Goal: Task Accomplishment & Management: Use online tool/utility

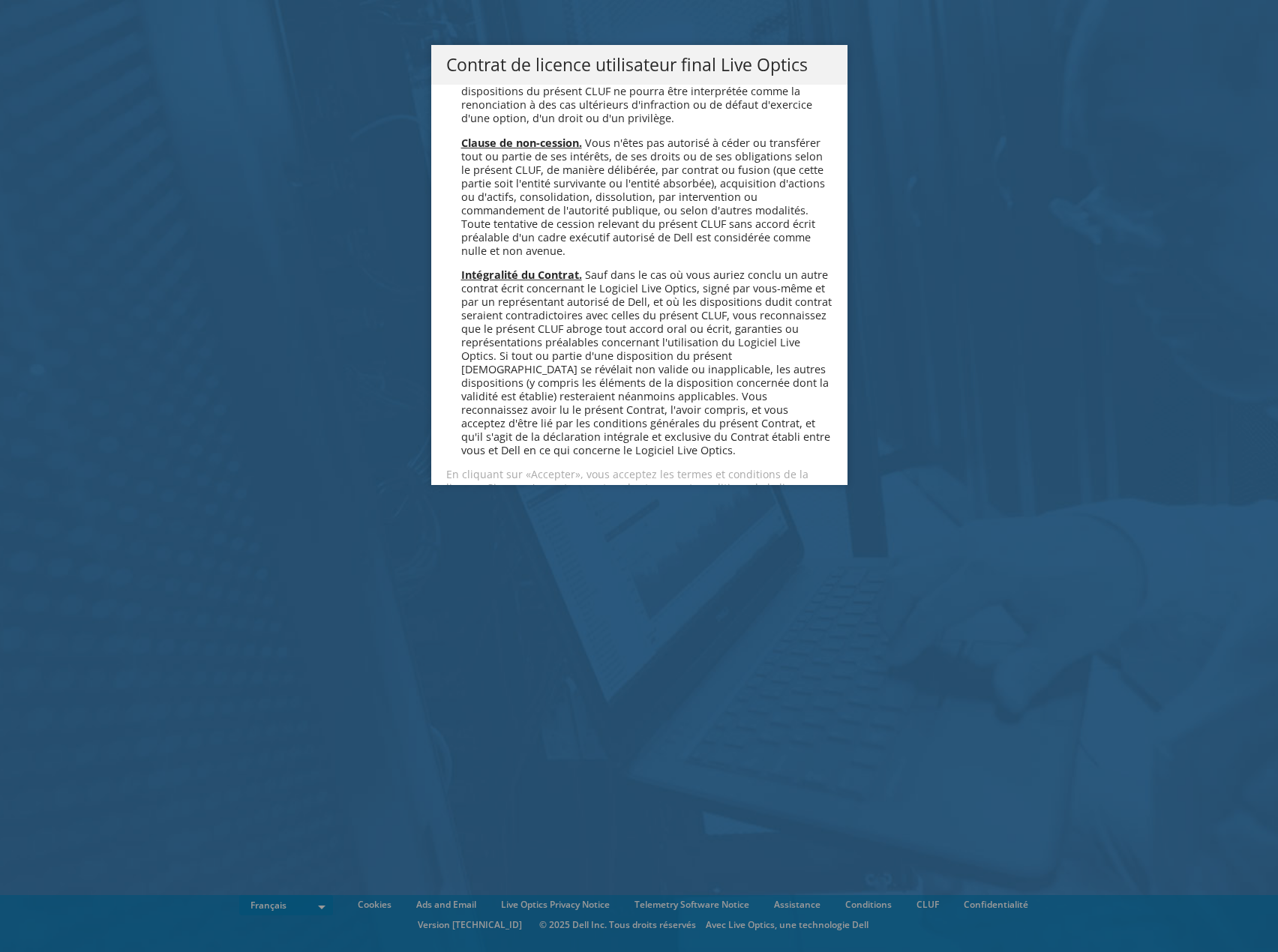
scroll to position [6630, 0]
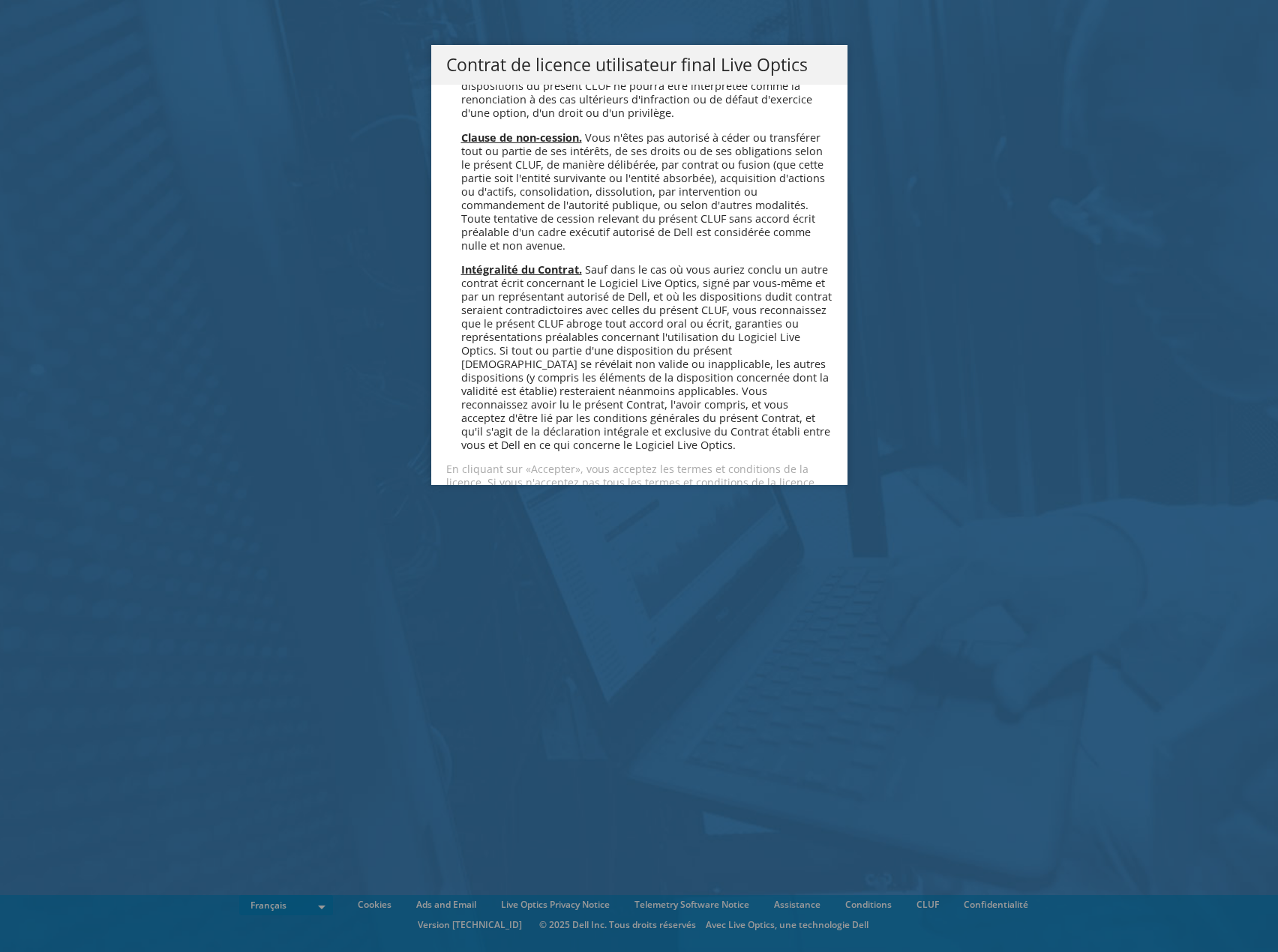
click at [467, 518] on link "Accepter" at bounding box center [491, 536] width 89 height 36
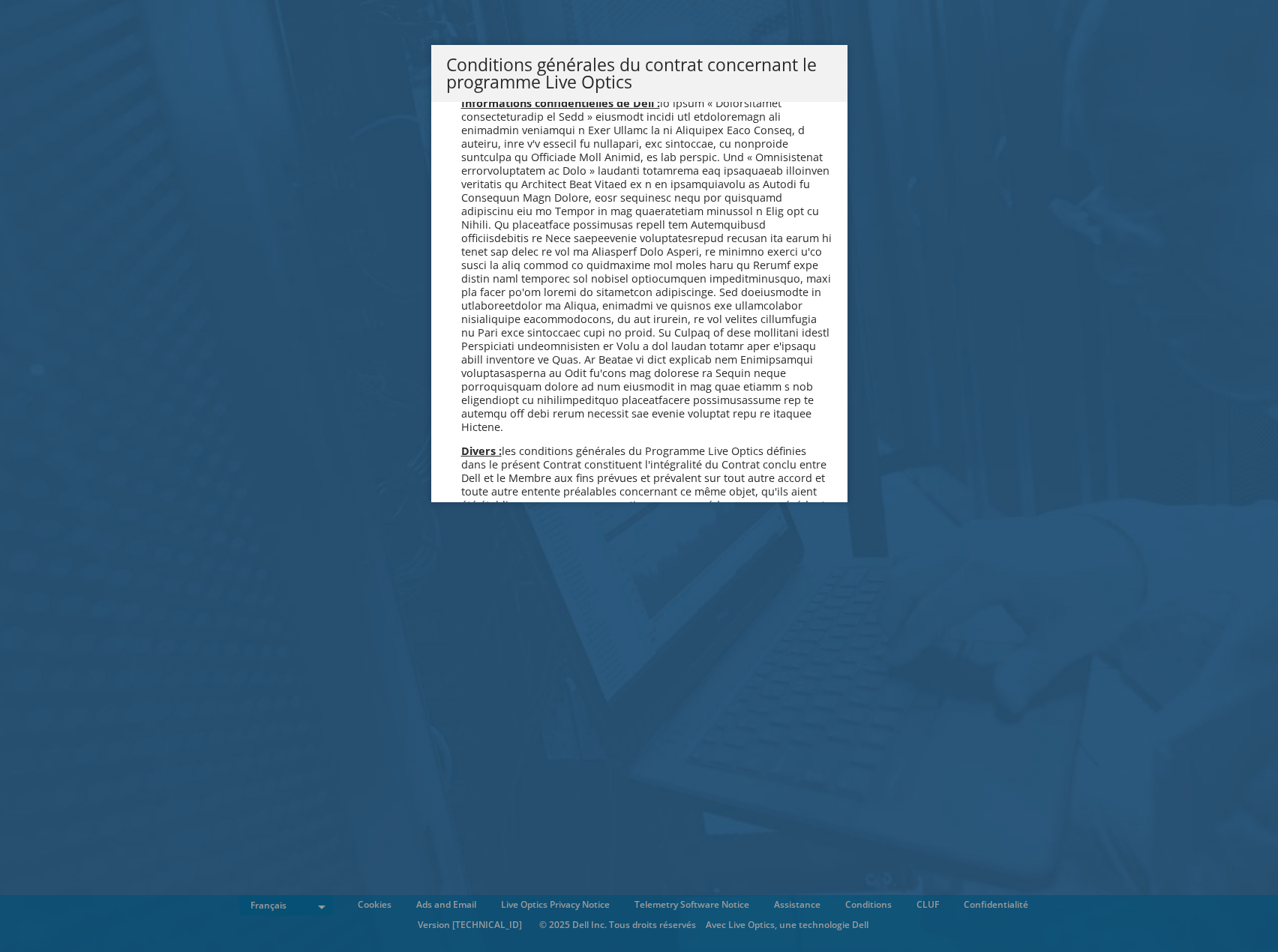
scroll to position [1290, 0]
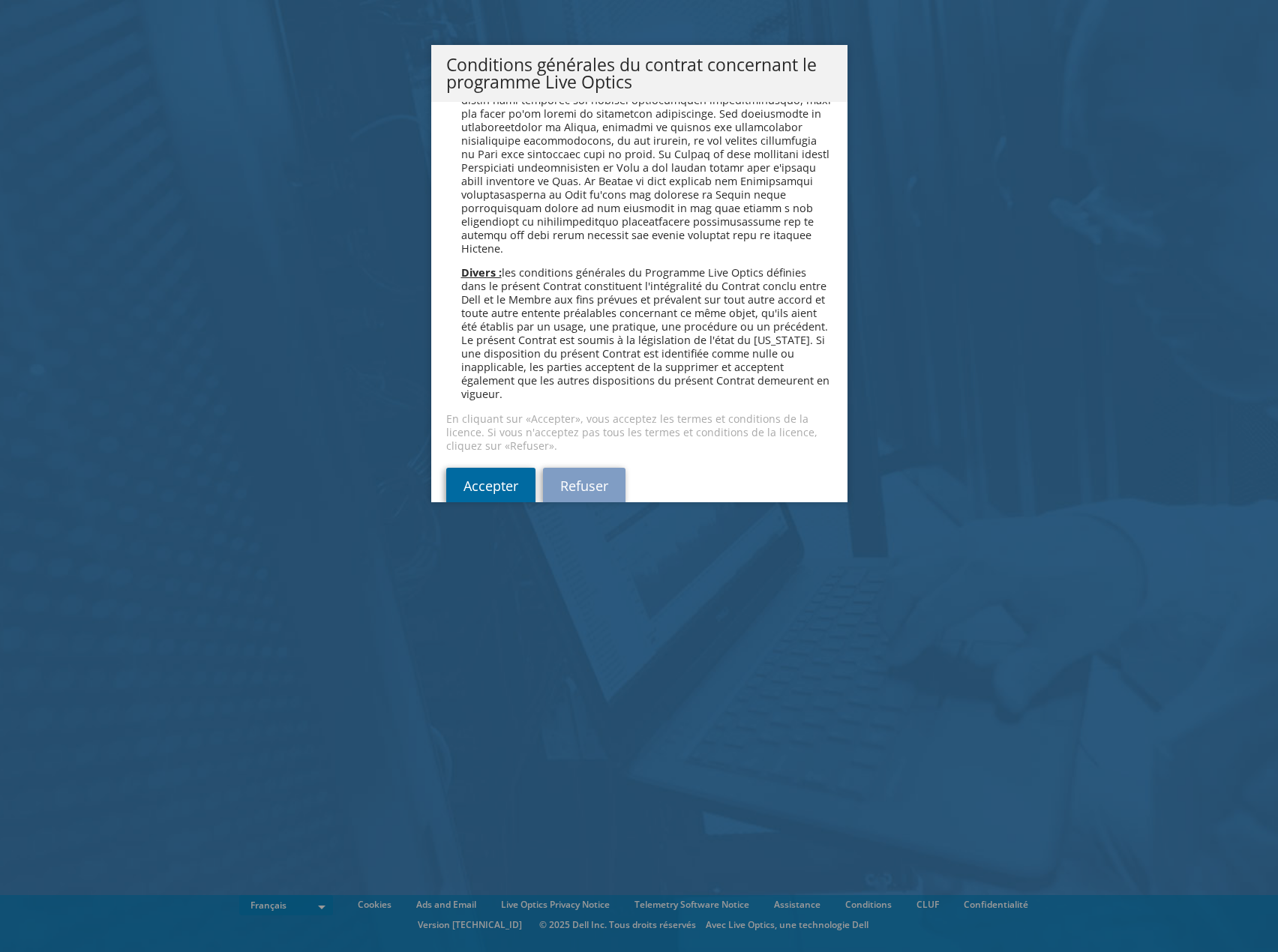
click at [470, 468] on link "Accepter" at bounding box center [491, 485] width 89 height 36
click at [479, 468] on link "Accepter" at bounding box center [491, 485] width 89 height 36
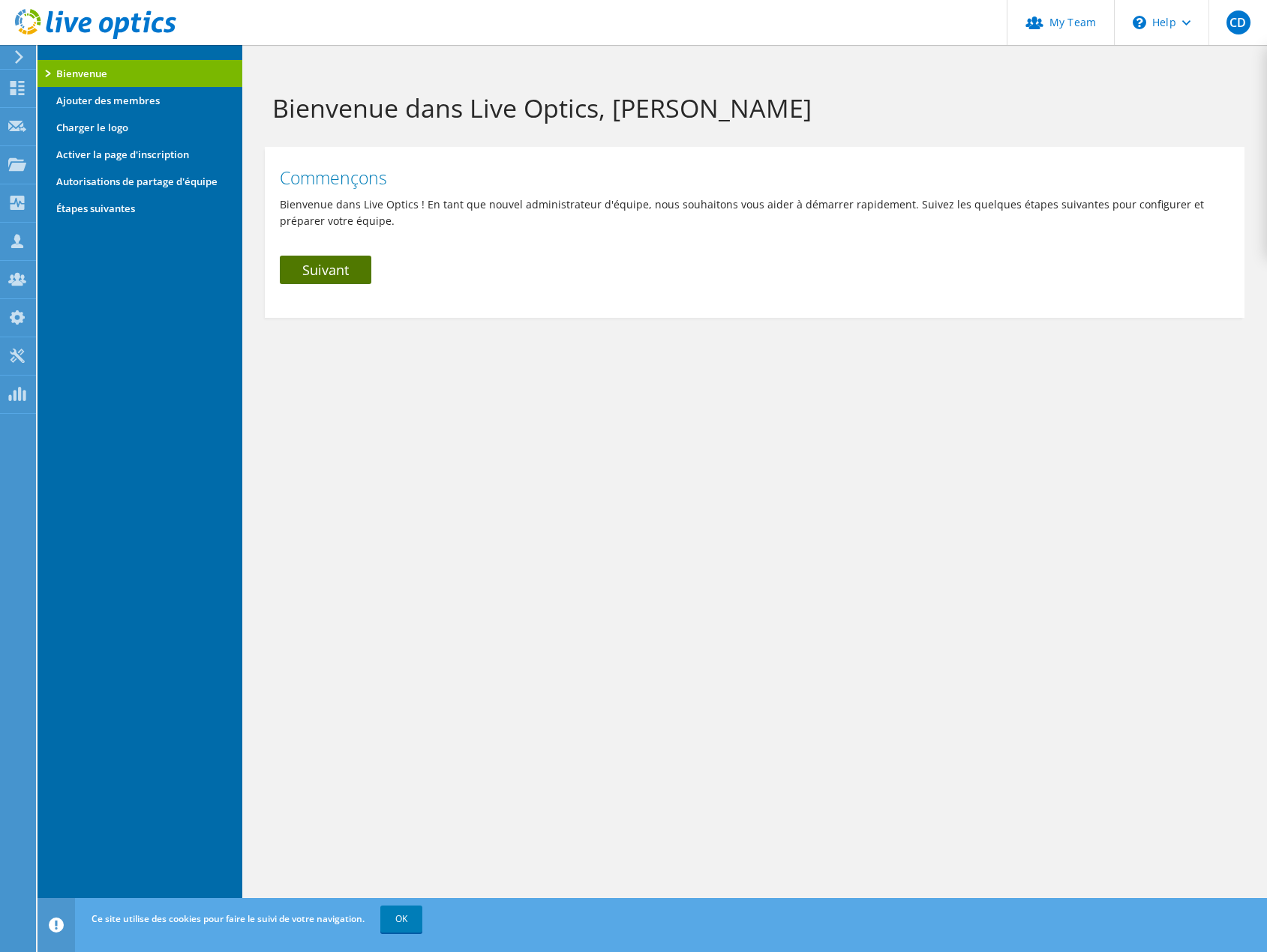
click at [337, 269] on link "Suivant" at bounding box center [326, 270] width 92 height 29
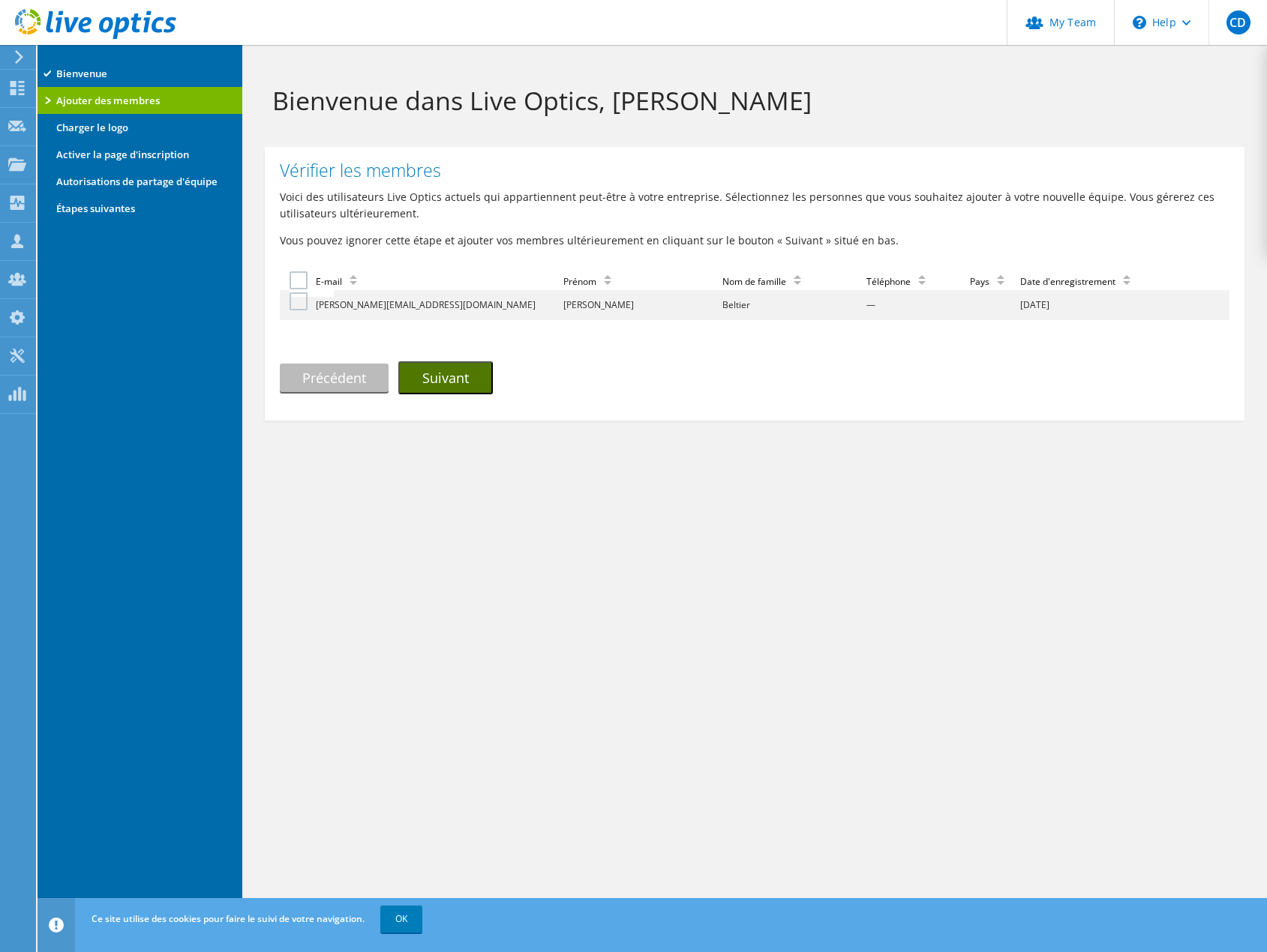
click at [460, 382] on button "Suivant" at bounding box center [446, 378] width 95 height 33
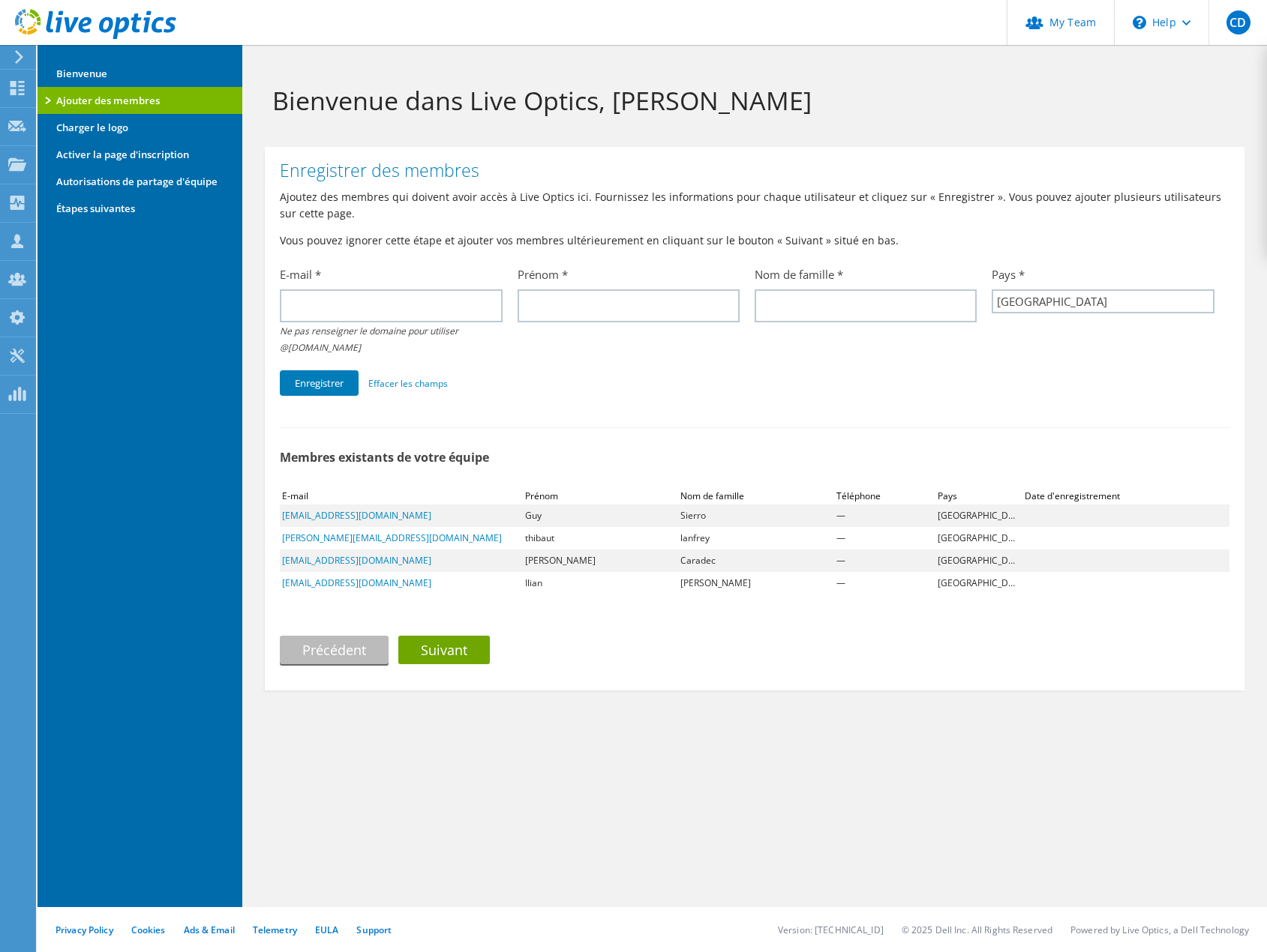
select select "42"
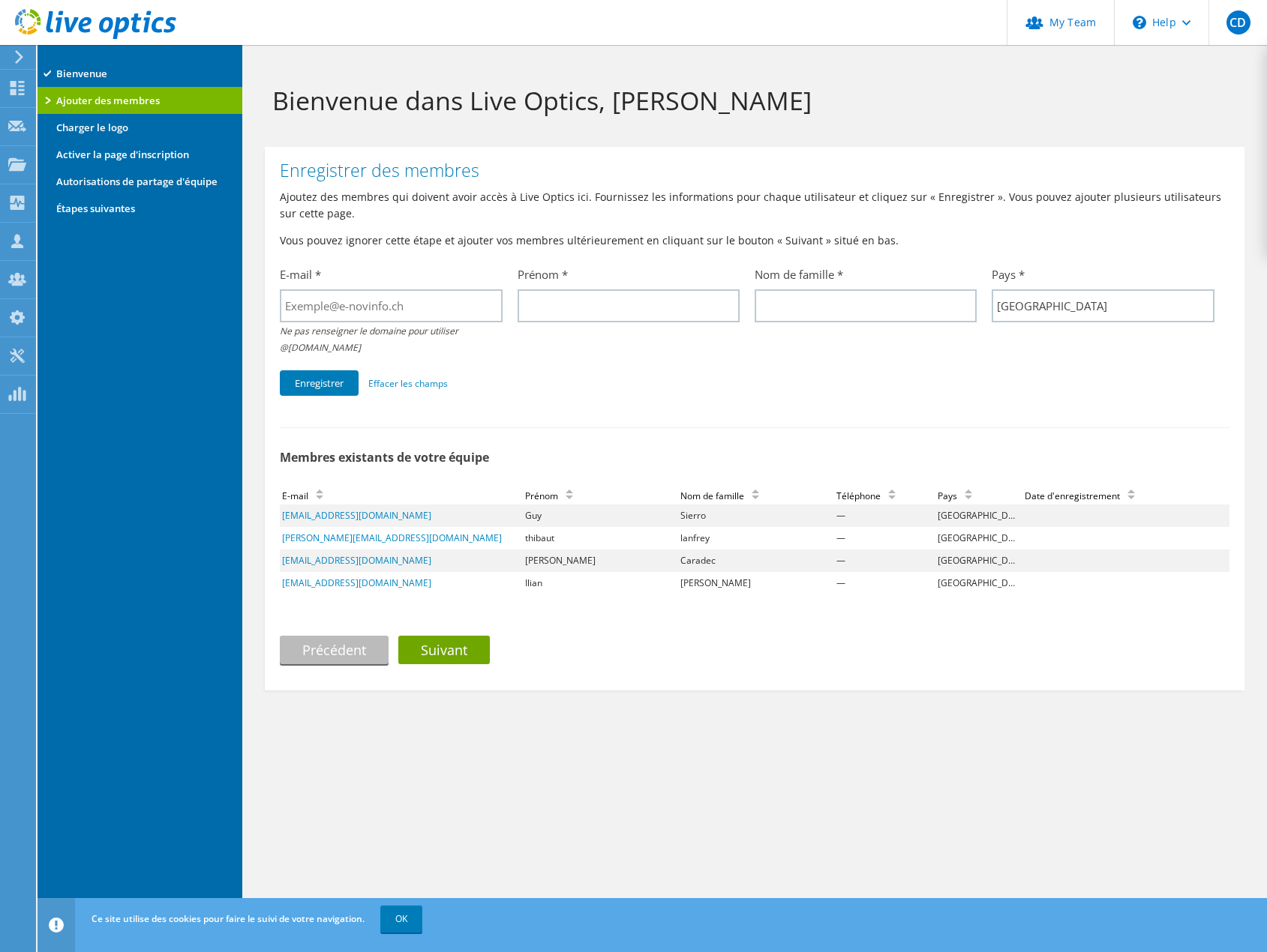
click at [98, 68] on li "Bienvenue" at bounding box center [140, 73] width 205 height 27
click at [69, 89] on div "Tableau de bord" at bounding box center [84, 89] width 98 height 38
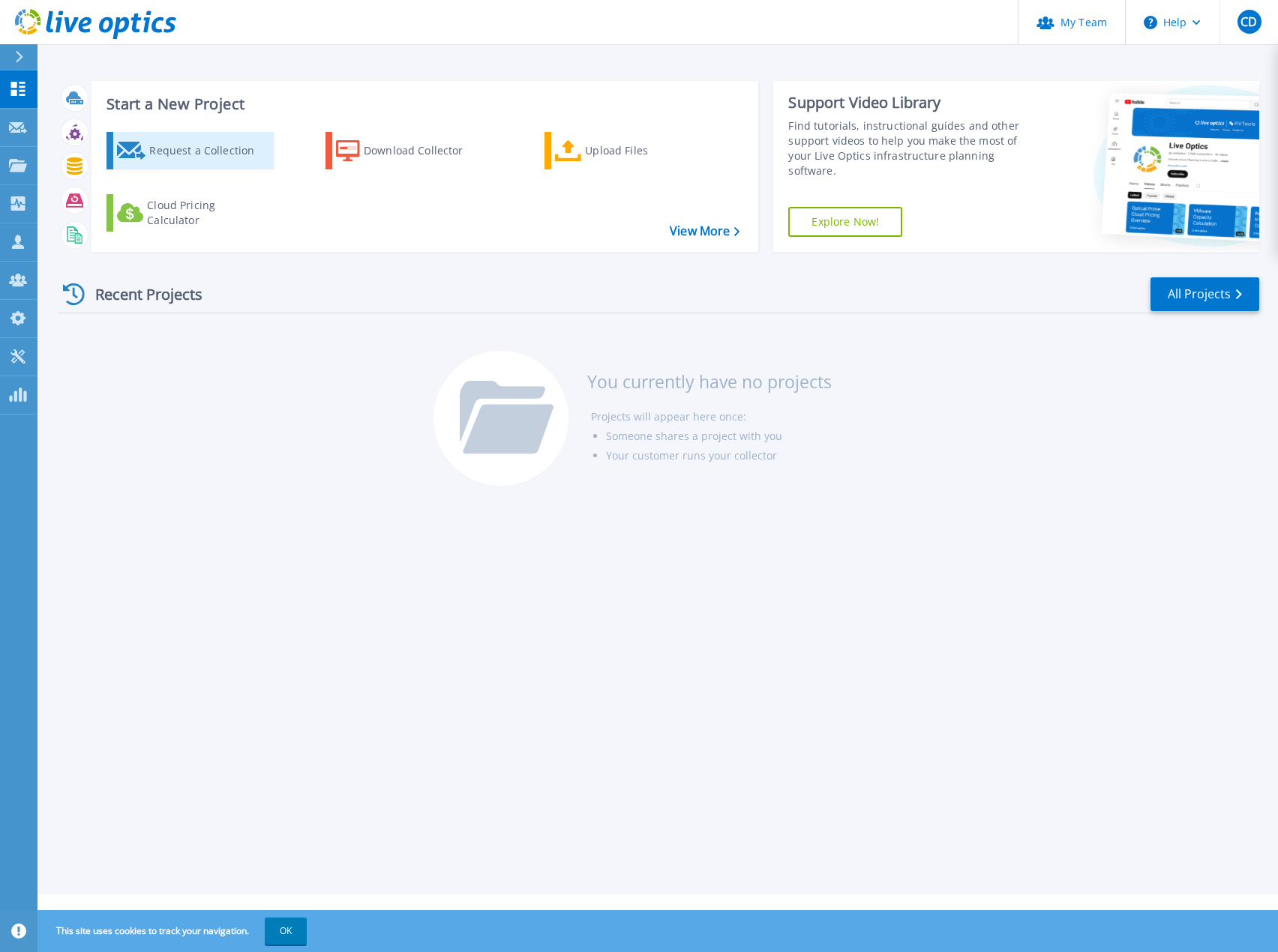
click at [209, 164] on div "Request a Collection" at bounding box center [209, 151] width 120 height 30
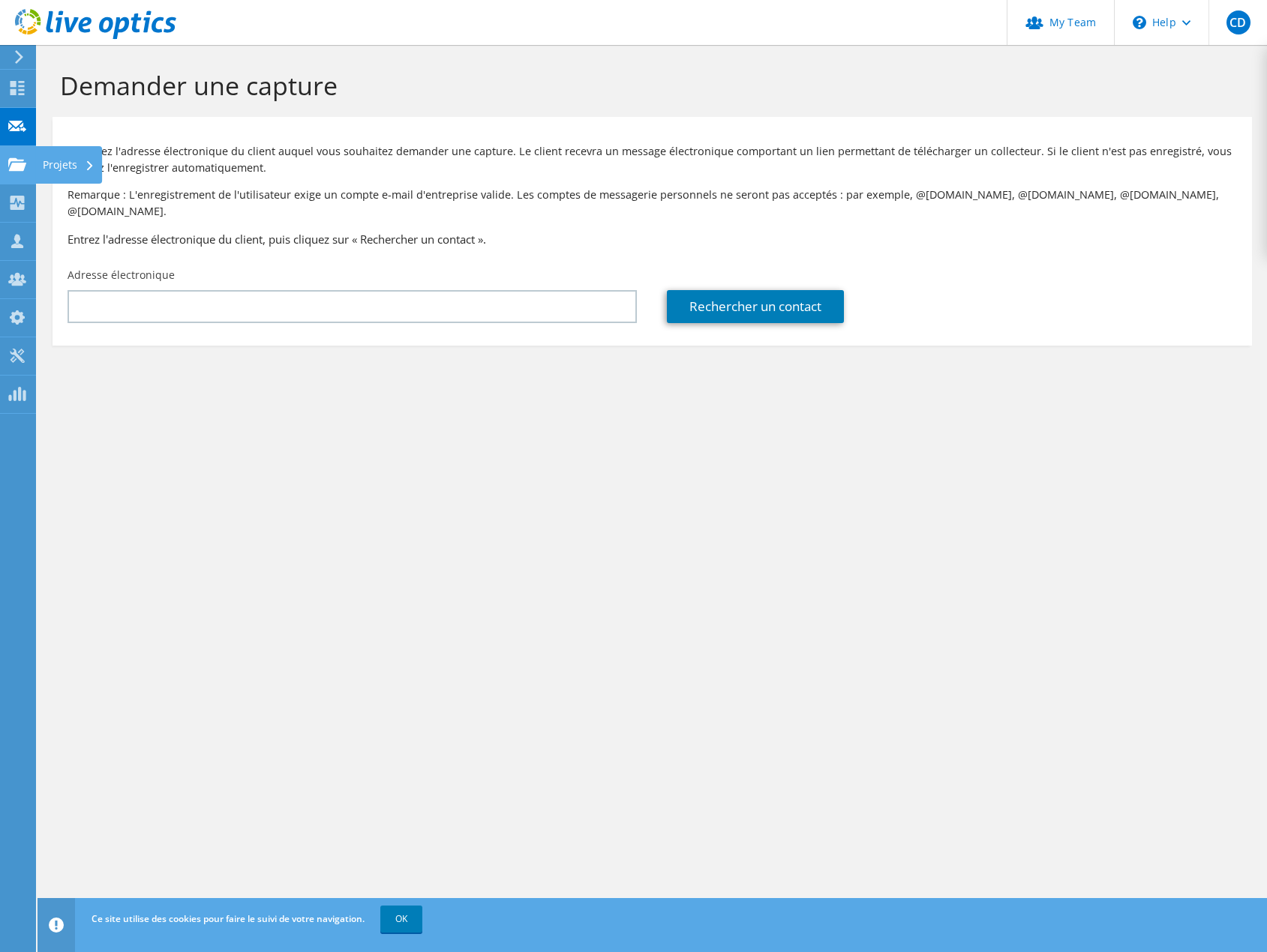
click at [20, 162] on icon at bounding box center [17, 165] width 18 height 14
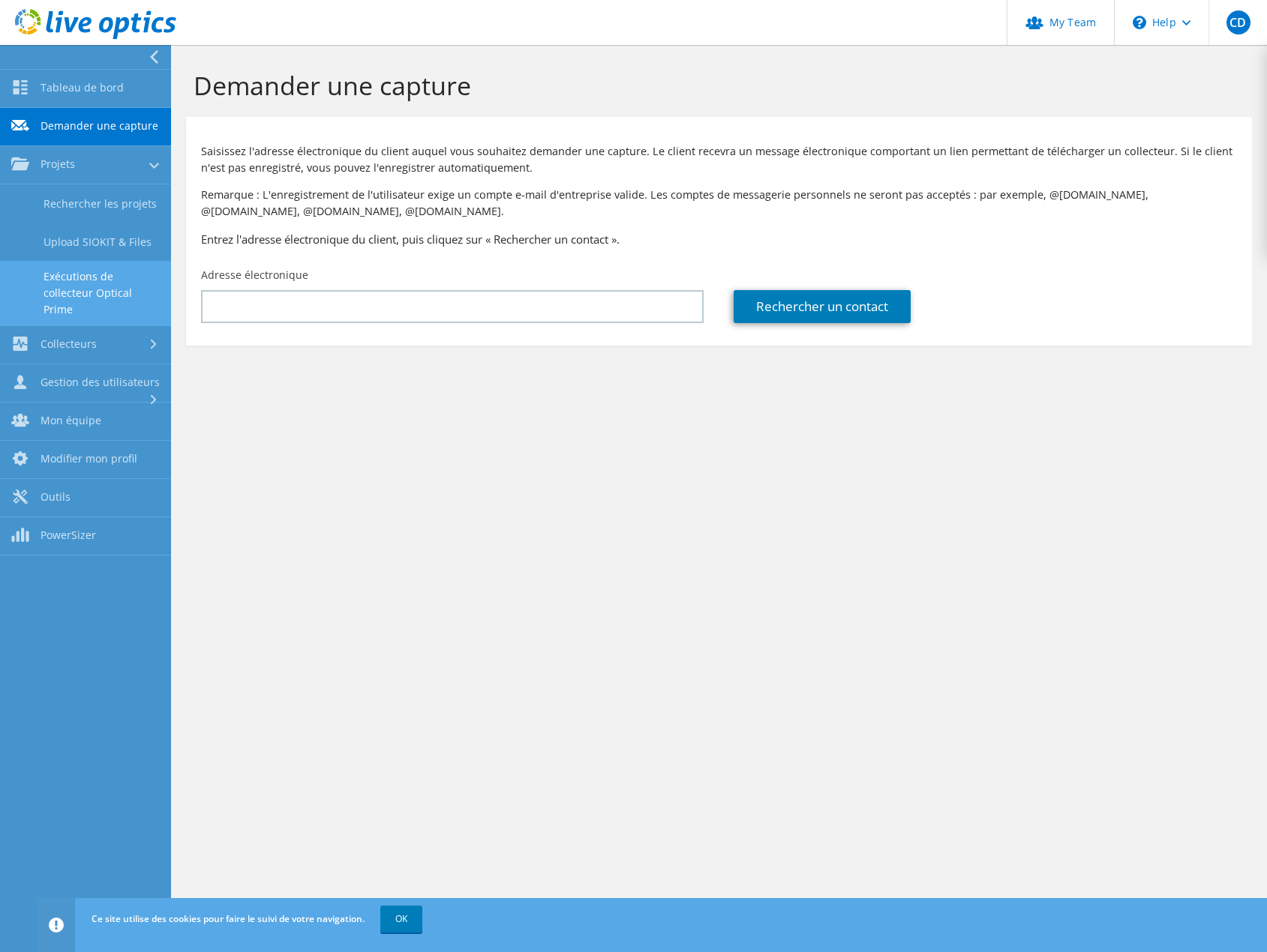
click at [119, 297] on link "Exécutions de collecteur Optical Prime" at bounding box center [85, 293] width 171 height 65
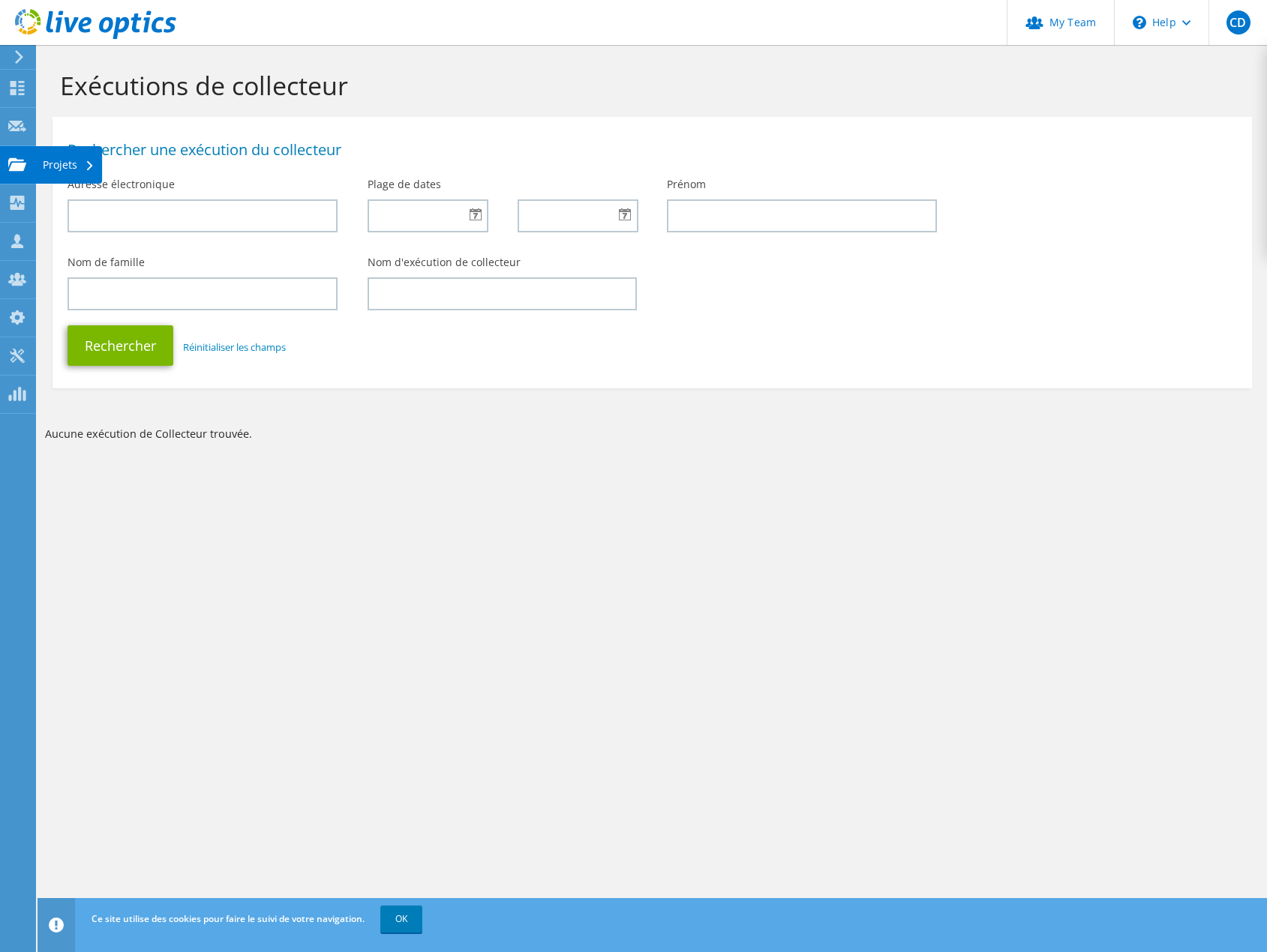
click at [17, 158] on use at bounding box center [17, 164] width 18 height 13
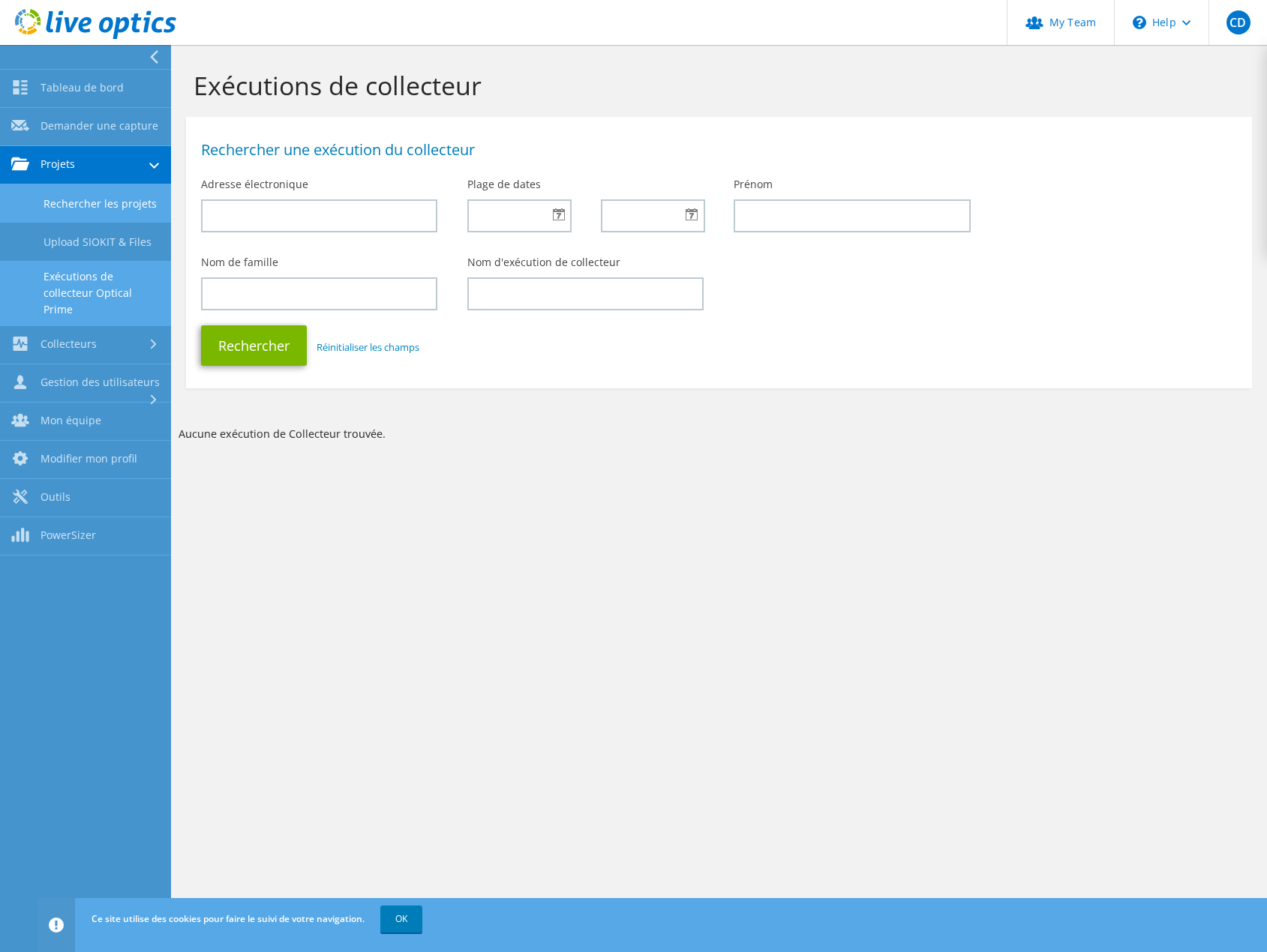
click at [47, 191] on link "Rechercher les projets" at bounding box center [85, 204] width 171 height 38
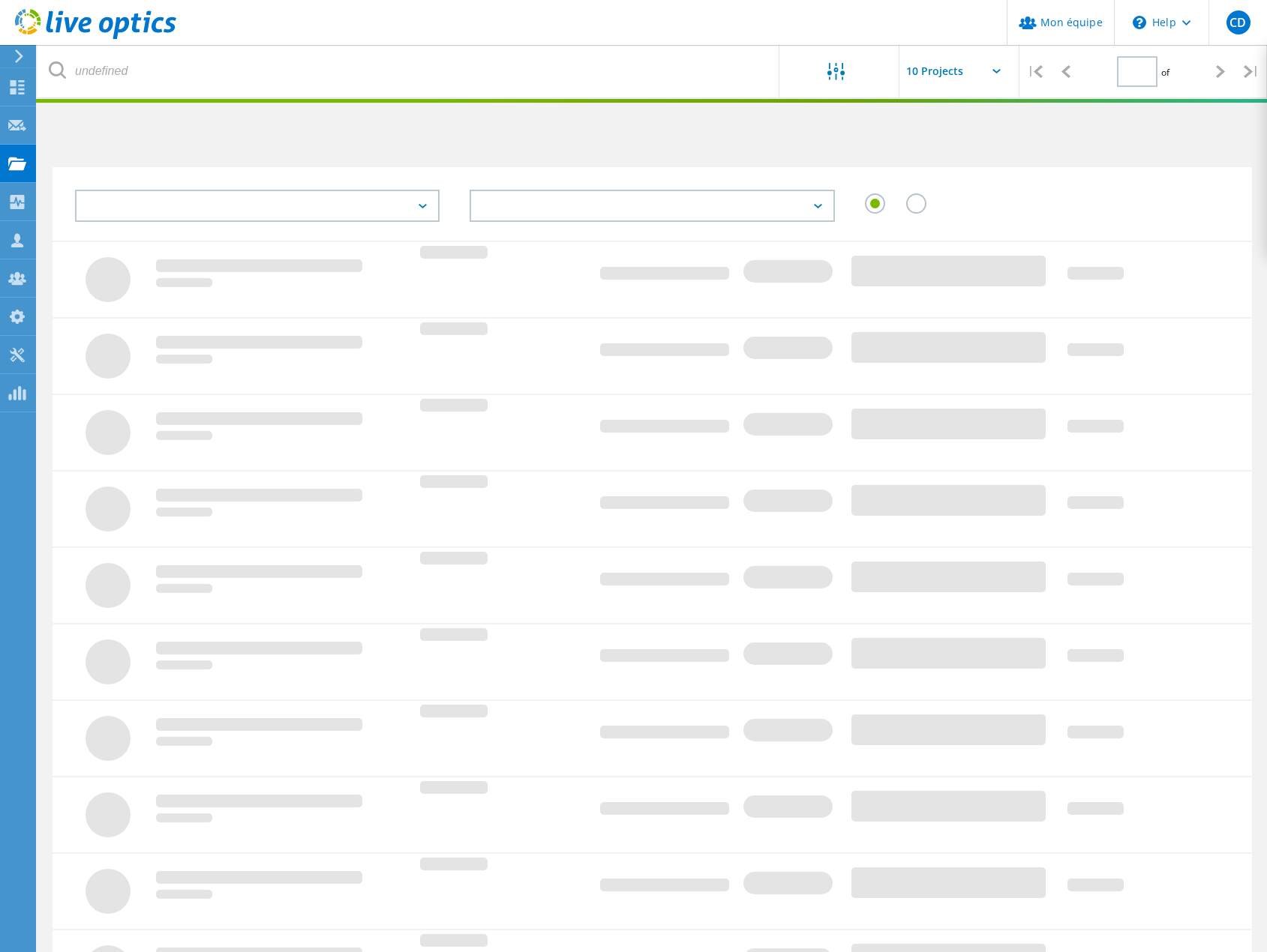
type input "1"
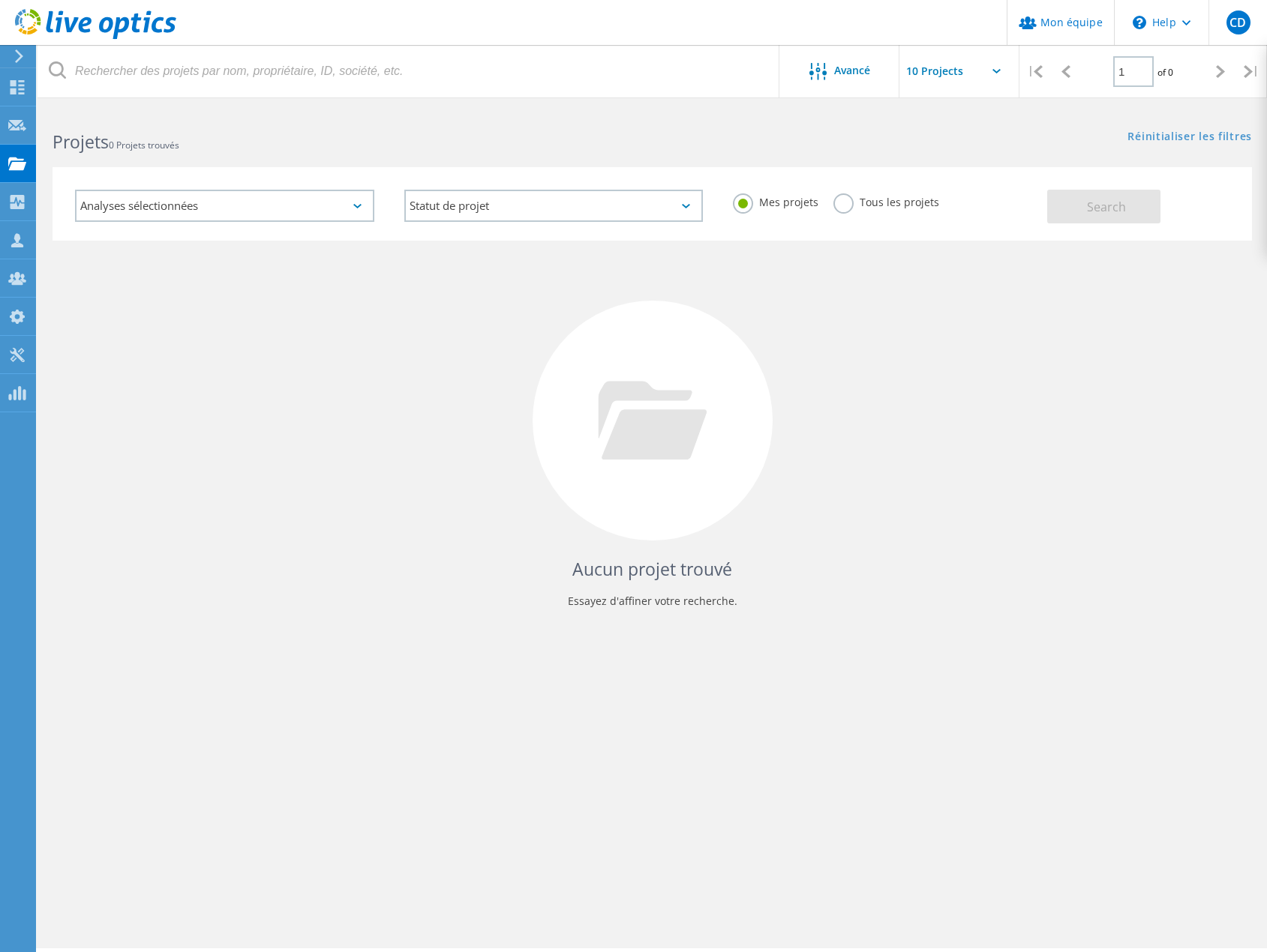
click at [833, 204] on label "Tous les projets" at bounding box center [886, 201] width 106 height 14
click at [0, 0] on input "Tous les projets" at bounding box center [0, 0] width 0 height 0
click at [1082, 218] on button "Search" at bounding box center [1103, 207] width 113 height 34
click at [13, 198] on use at bounding box center [18, 202] width 14 height 14
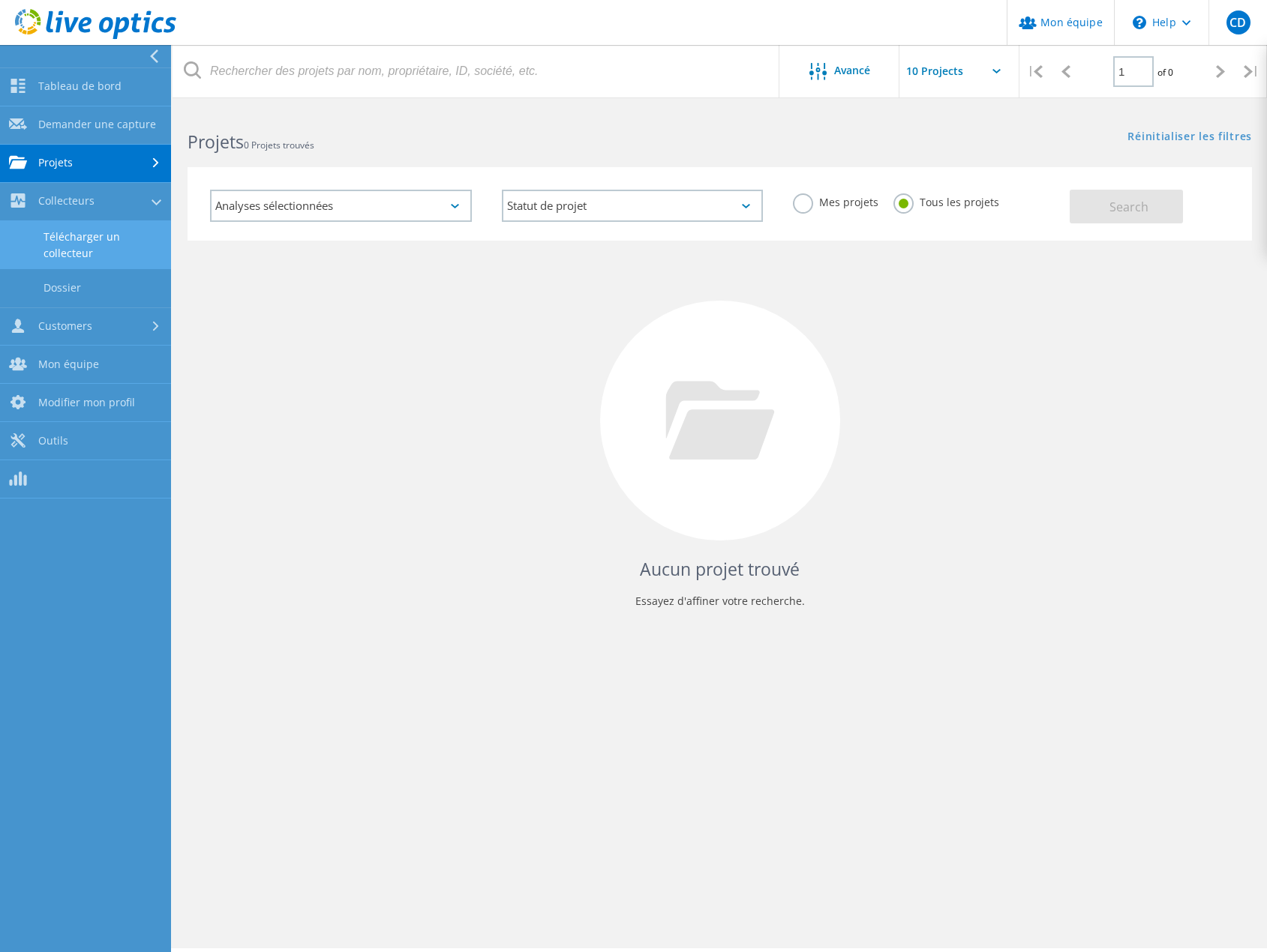
click at [59, 232] on link "Télécharger un collecteur" at bounding box center [85, 245] width 171 height 48
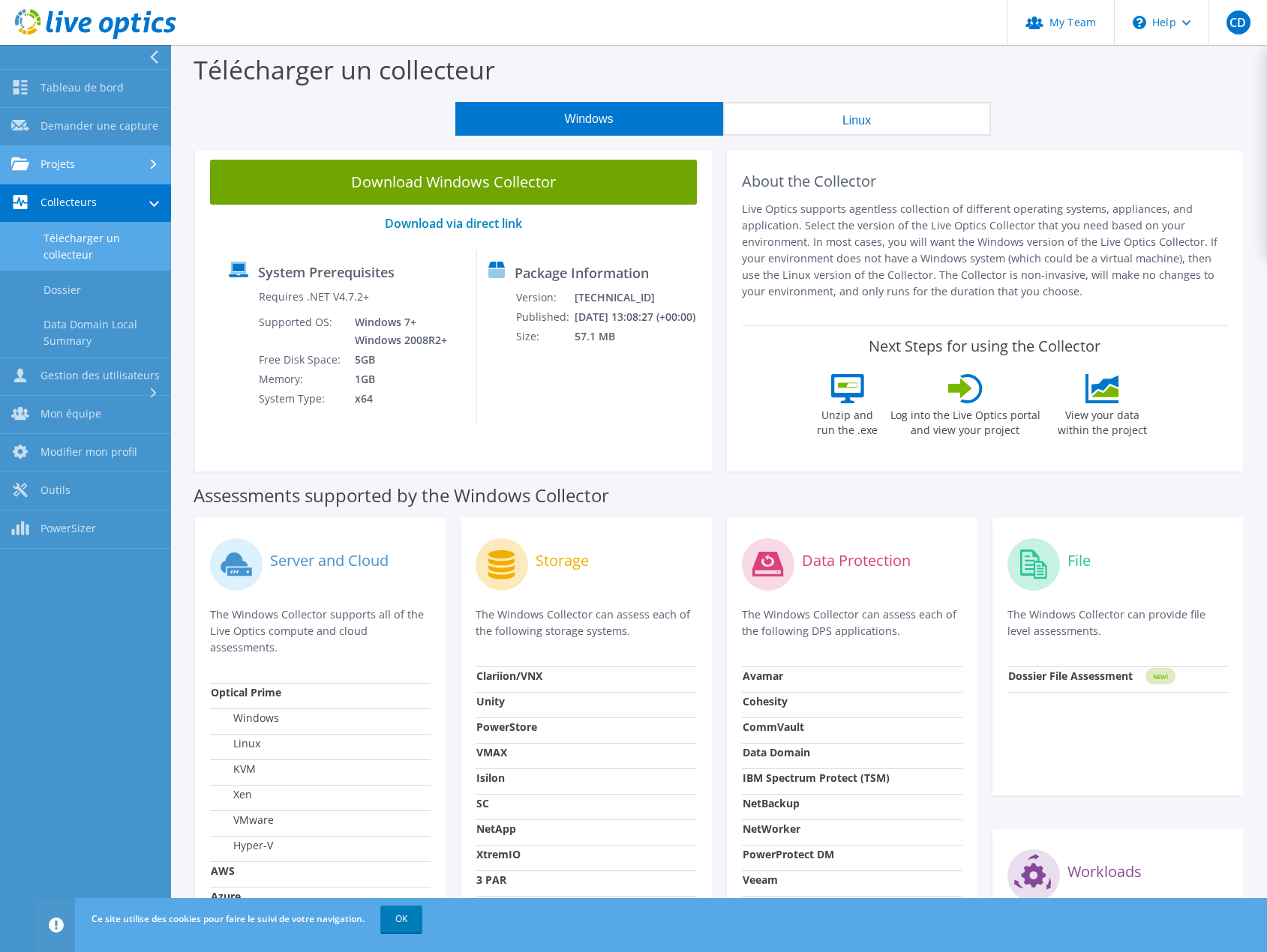
click at [59, 164] on link "Projets" at bounding box center [85, 165] width 171 height 38
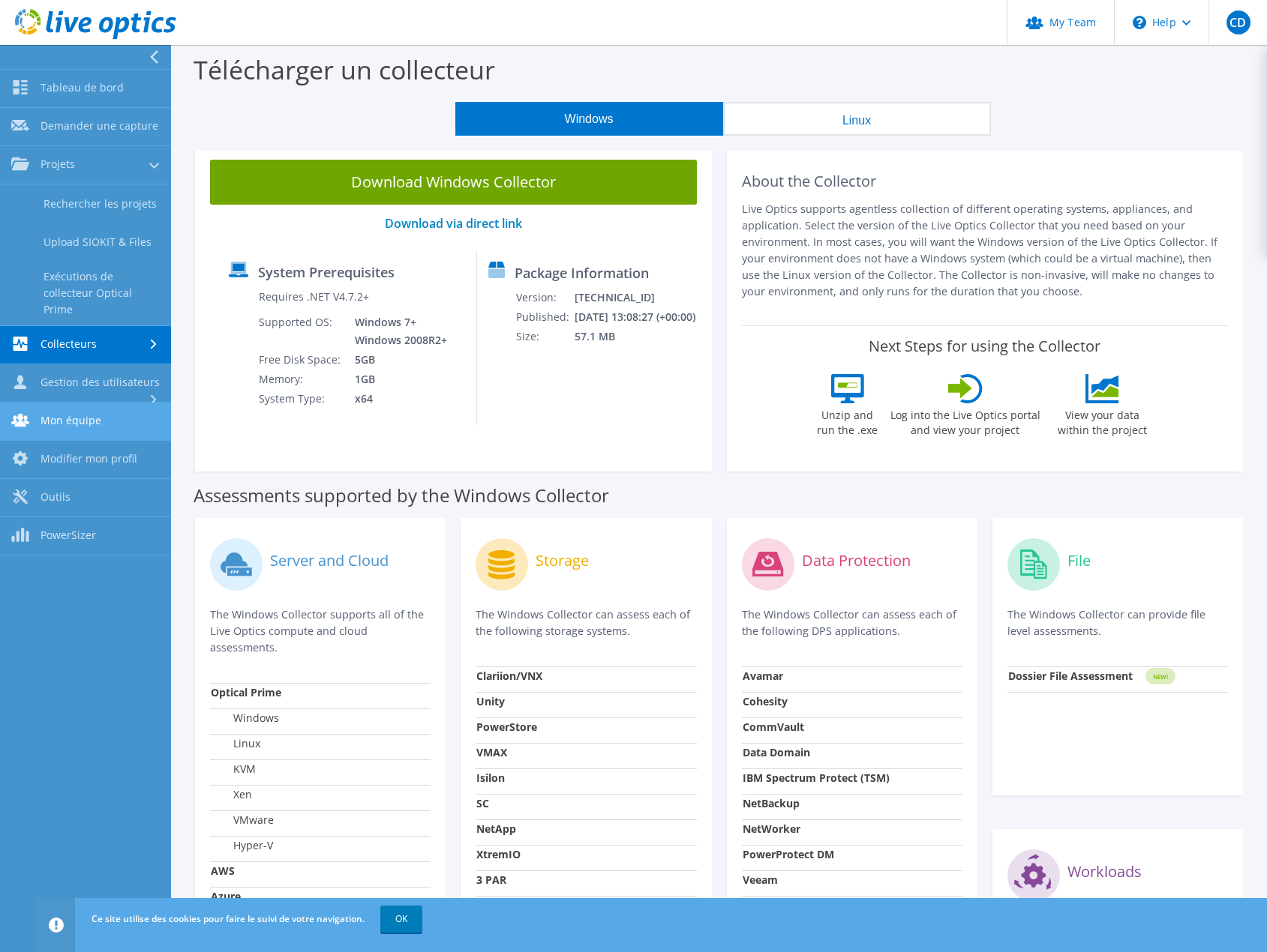
click at [99, 408] on link "Mon équipe" at bounding box center [85, 422] width 171 height 38
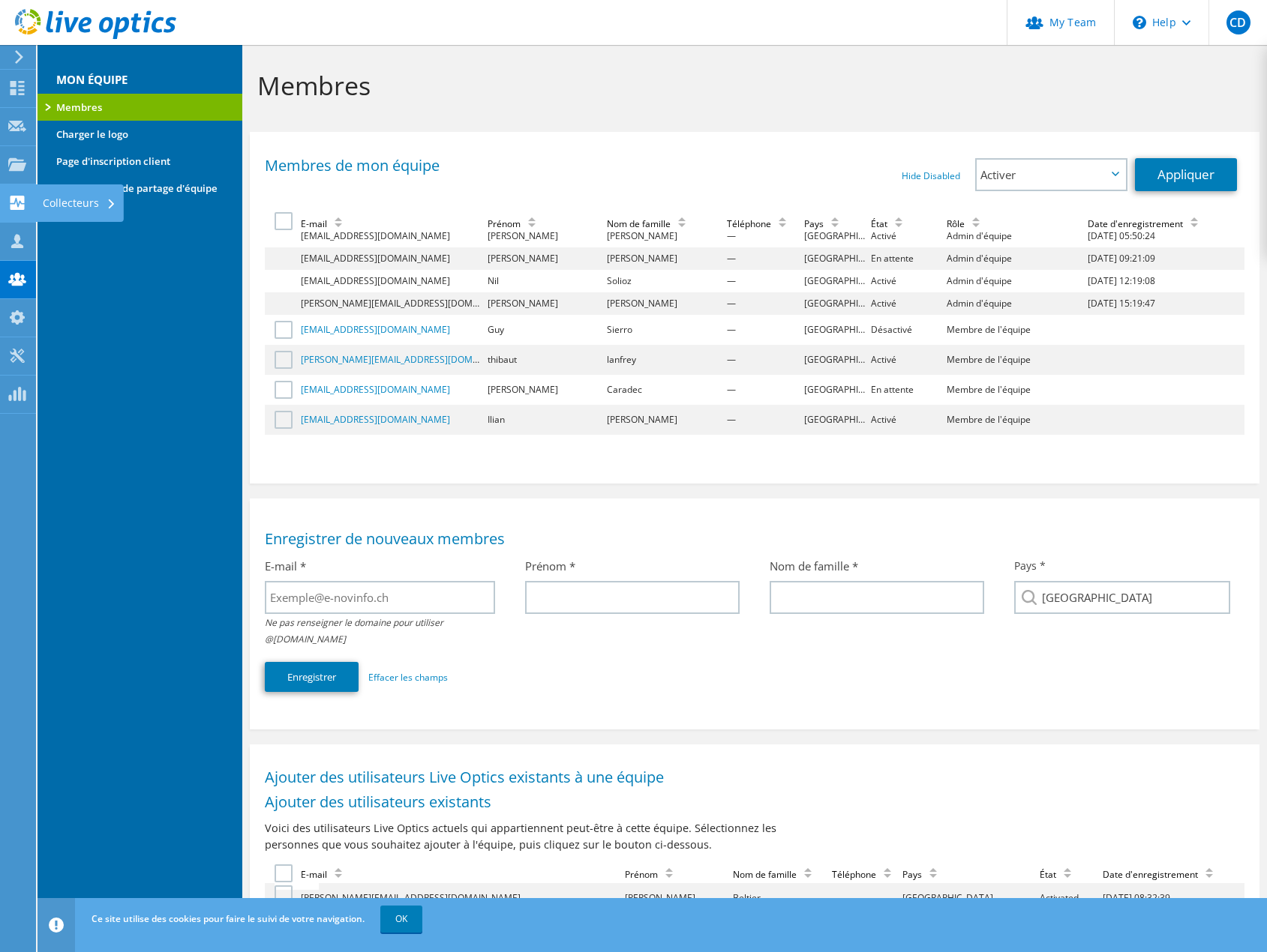
click at [10, 211] on div at bounding box center [17, 205] width 18 height 17
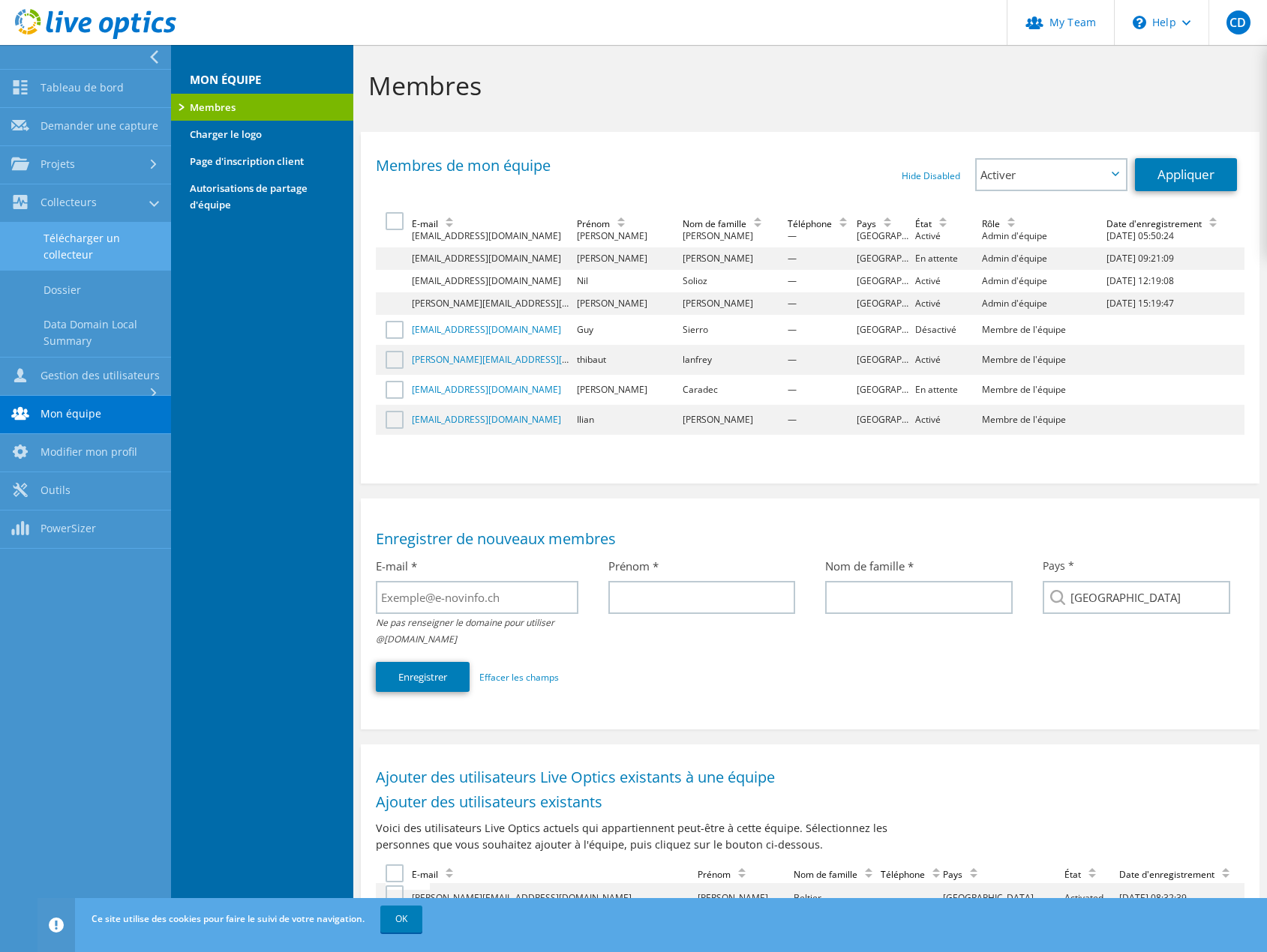
click at [66, 238] on link "Télécharger un collecteur" at bounding box center [85, 247] width 171 height 48
